Goal: Information Seeking & Learning: Ask a question

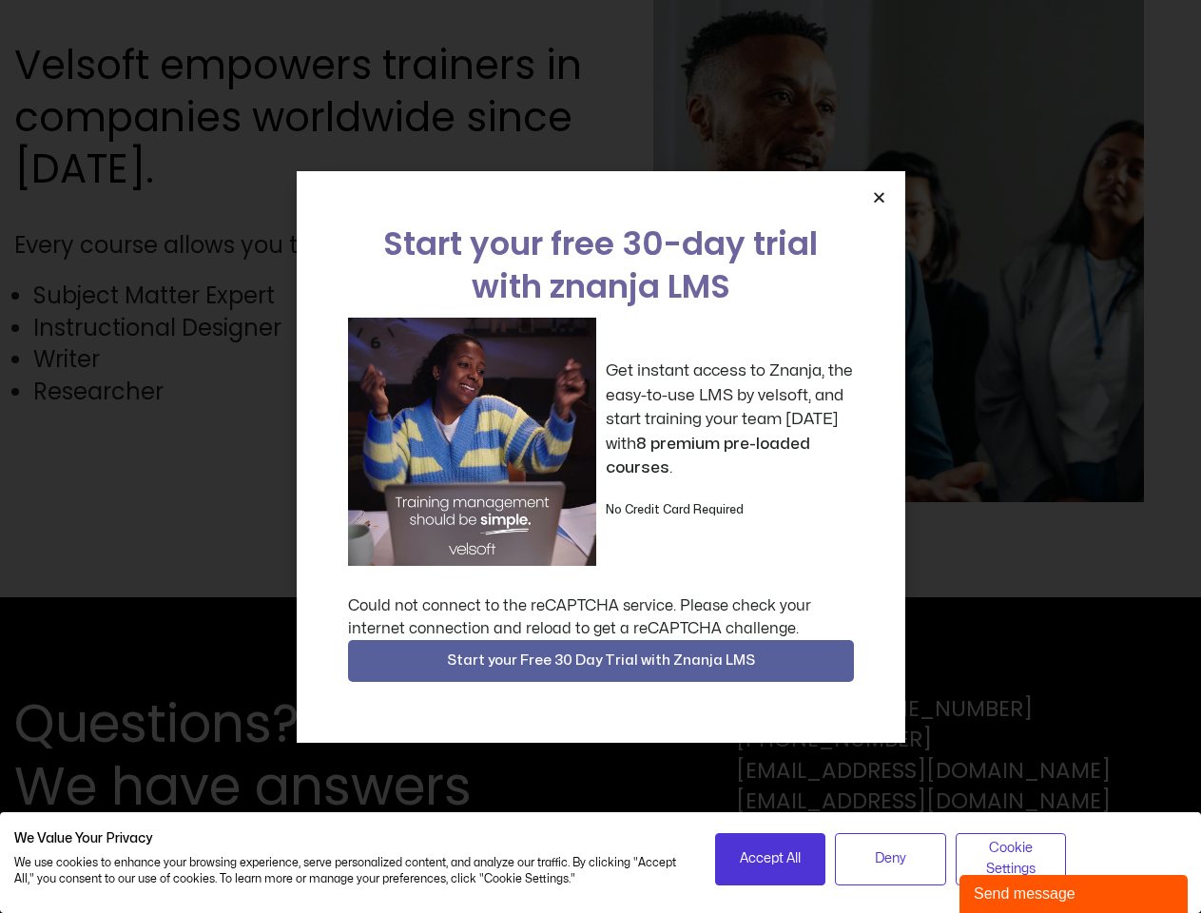
click at [600, 456] on div "Get instant access to Znanja, the easy-to-use LMS by velsoft, and start trainin…" at bounding box center [601, 442] width 506 height 248
click at [879, 197] on icon "Close" at bounding box center [879, 197] width 14 height 14
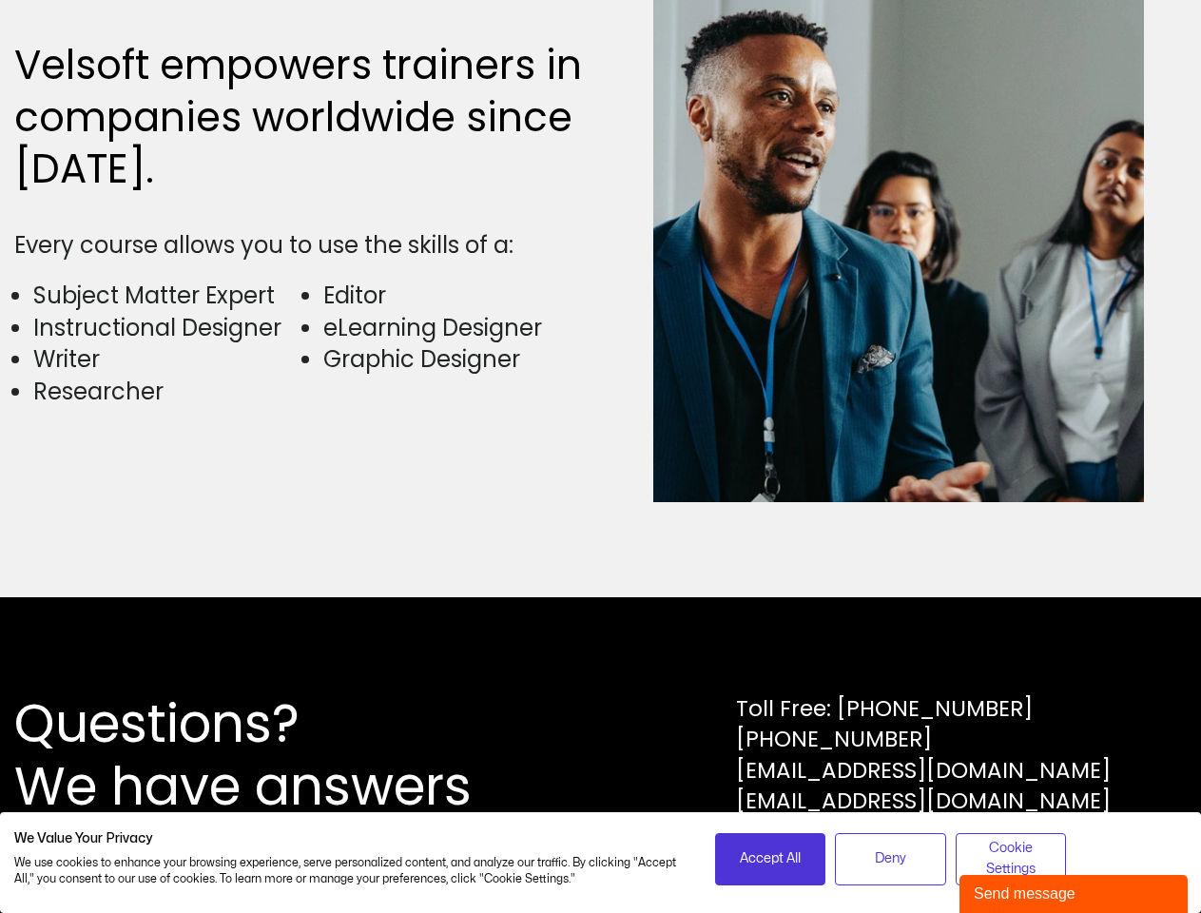
click at [601, 661] on div "Questions? We have answers Toll Free: [PHONE_NUMBER] [PHONE_NUMBER] [EMAIL_ADDR…" at bounding box center [600, 755] width 1201 height 316
click at [770, 859] on span "Accept All" at bounding box center [770, 858] width 61 height 21
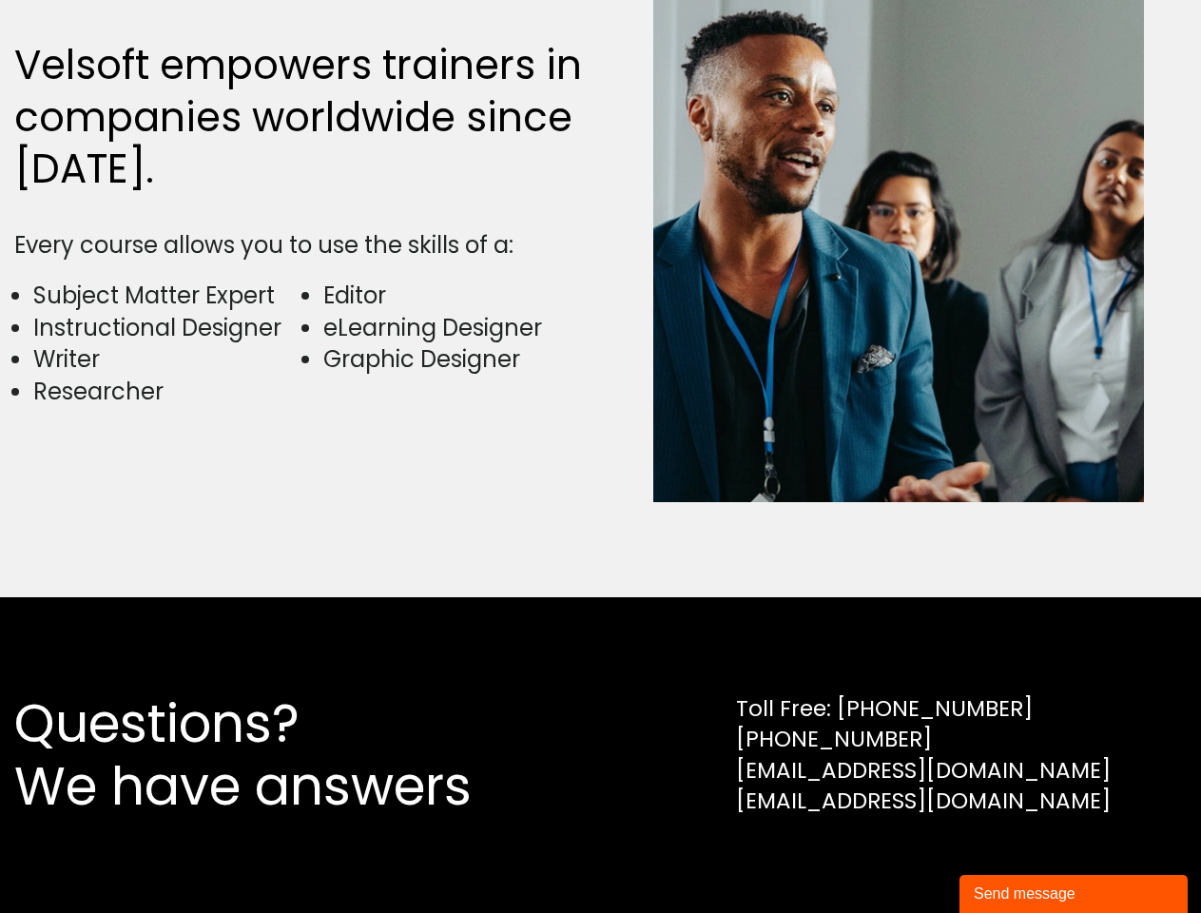
click at [890, 859] on div "Questions? We have answers Toll Free: [PHONE_NUMBER] [PHONE_NUMBER] [EMAIL_ADDR…" at bounding box center [600, 755] width 1201 height 316
click at [1011, 859] on div "Questions? We have answers Toll Free: [PHONE_NUMBER] [PHONE_NUMBER] [EMAIL_ADDR…" at bounding box center [600, 755] width 1201 height 316
click at [1074, 894] on div "Send message" at bounding box center [1074, 893] width 200 height 23
